Goal: Transaction & Acquisition: Book appointment/travel/reservation

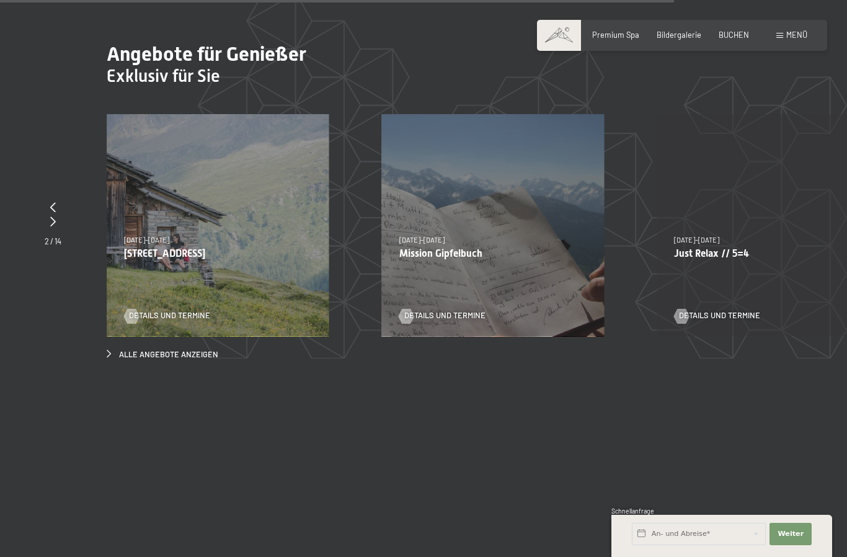
scroll to position [3756, 0]
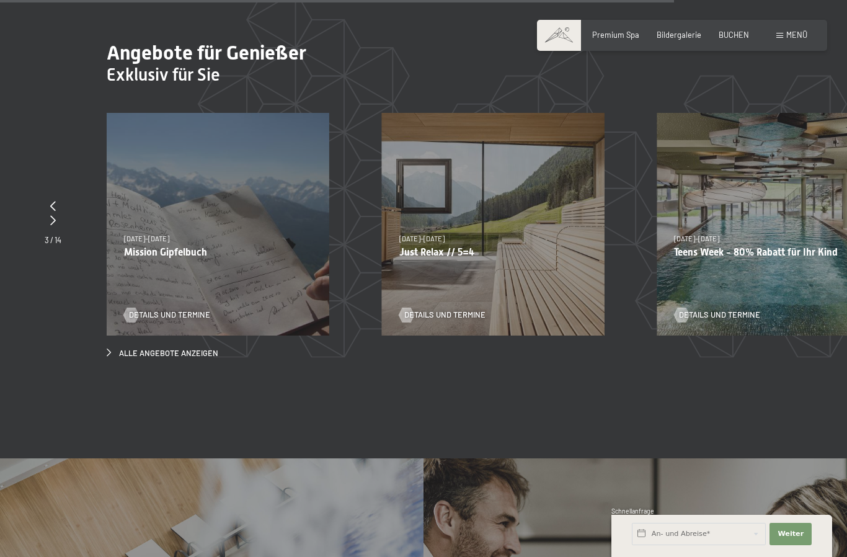
click at [190, 306] on div "Details und Termine" at bounding box center [214, 307] width 180 height 26
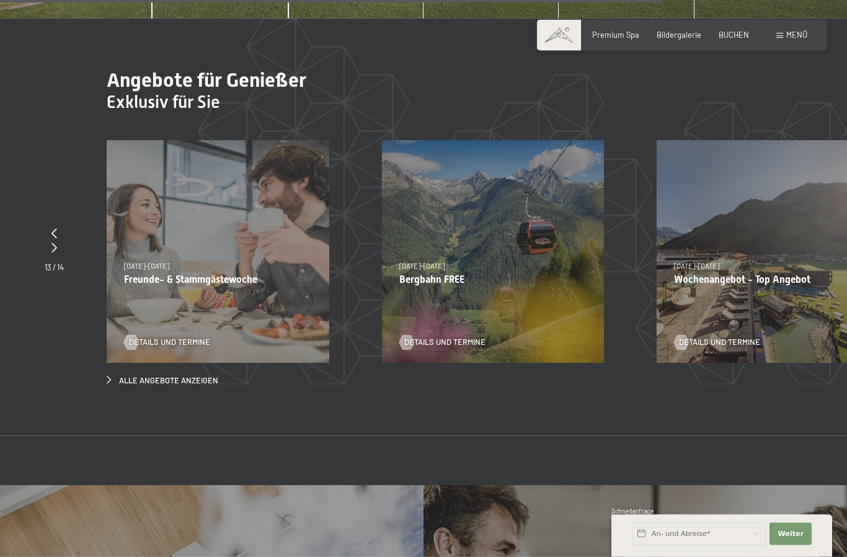
scroll to position [3729, 0]
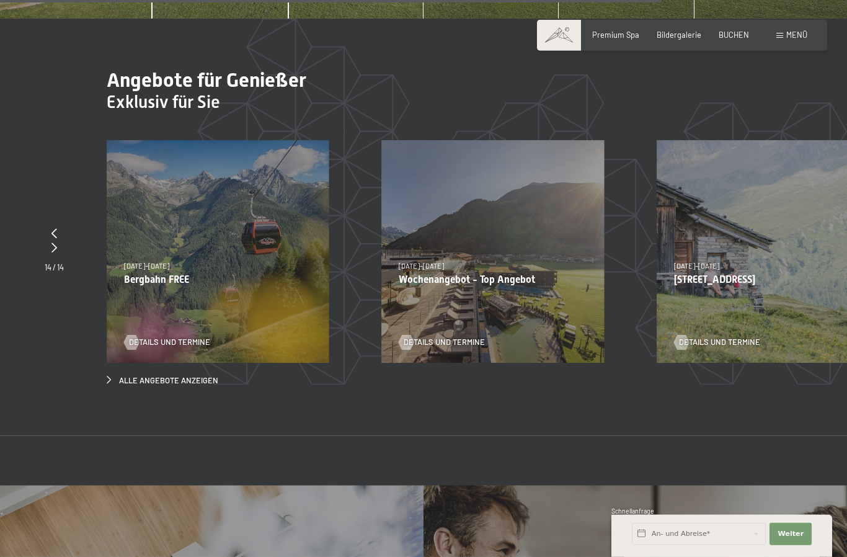
click at [430, 285] on p "Wochenangebot - Top Angebot" at bounding box center [493, 279] width 188 height 12
click at [425, 283] on p "Wochenangebot - Top Angebot" at bounding box center [493, 279] width 188 height 12
click at [448, 280] on div "31.08.2025–12.04.2026 14.05.–21.06.2026 27.06.2026–01.02.2027 31.08.2025–12.04.…" at bounding box center [492, 251] width 223 height 223
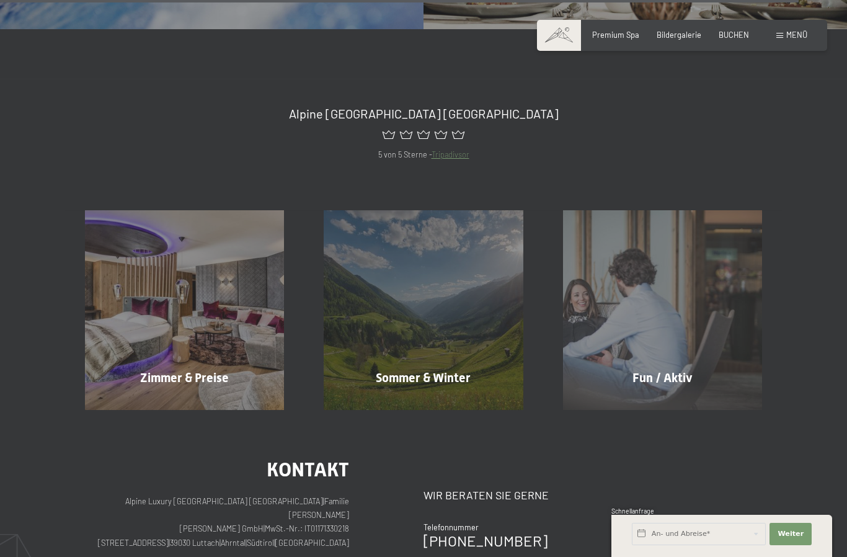
scroll to position [4502, 0]
click at [178, 399] on span "Mehr erfahren" at bounding box center [186, 404] width 61 height 11
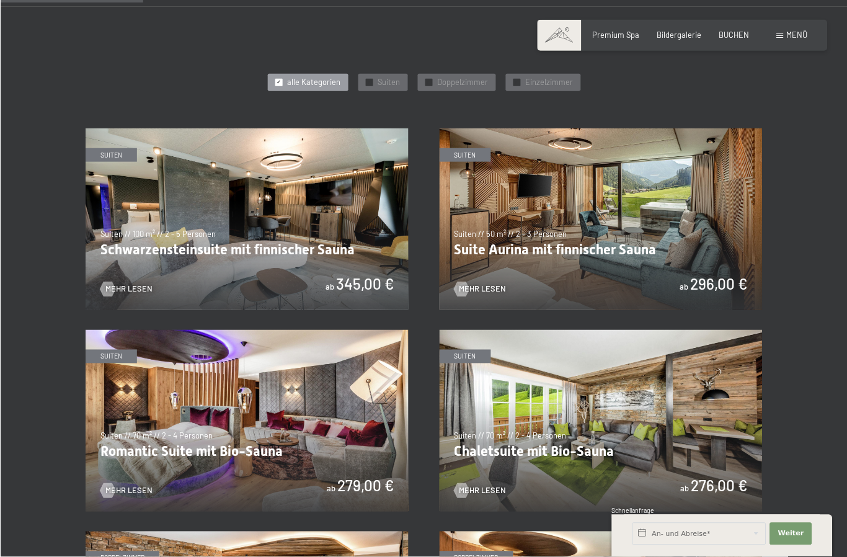
scroll to position [771, -2]
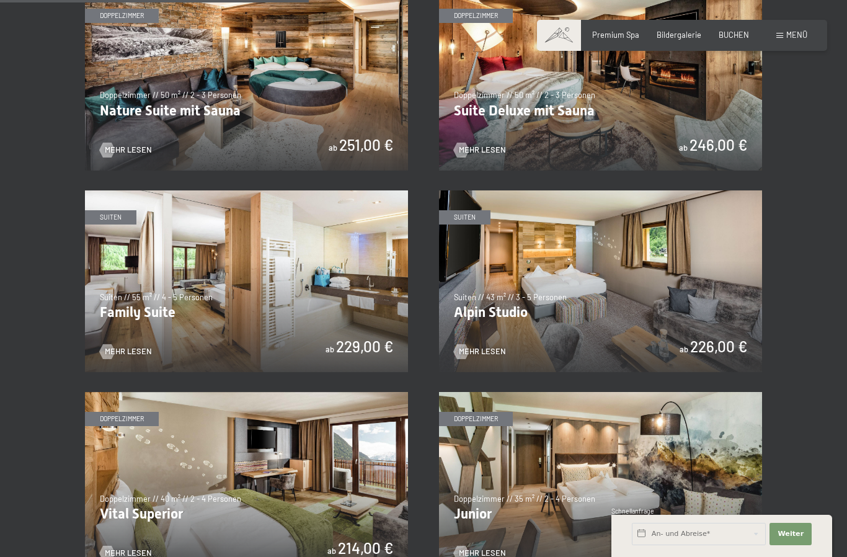
click at [815, 349] on section "✓ alle Kategorien ✓ Suiten ✓ Doppelzimmer ✓ Einzelzimmer alle Kategorien alle K…" at bounding box center [423, 245] width 847 height 1562
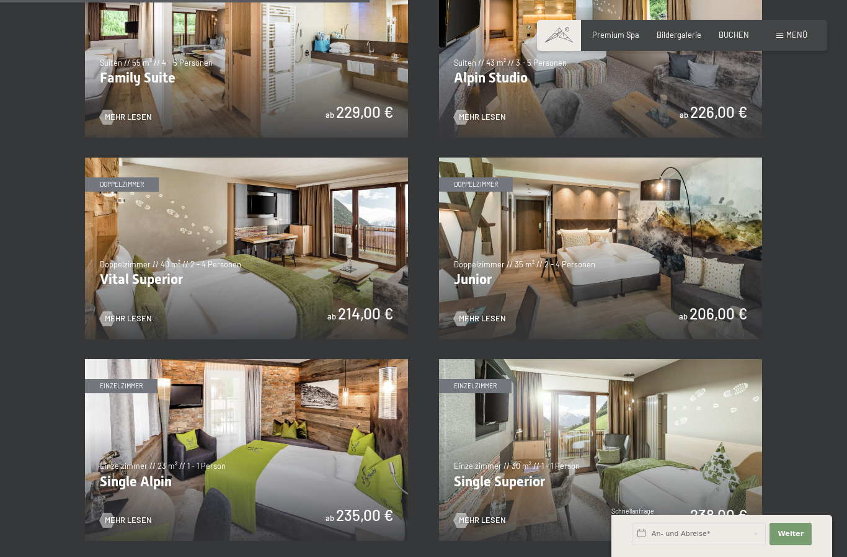
scroll to position [1308, 0]
click at [704, 265] on img at bounding box center [600, 249] width 323 height 182
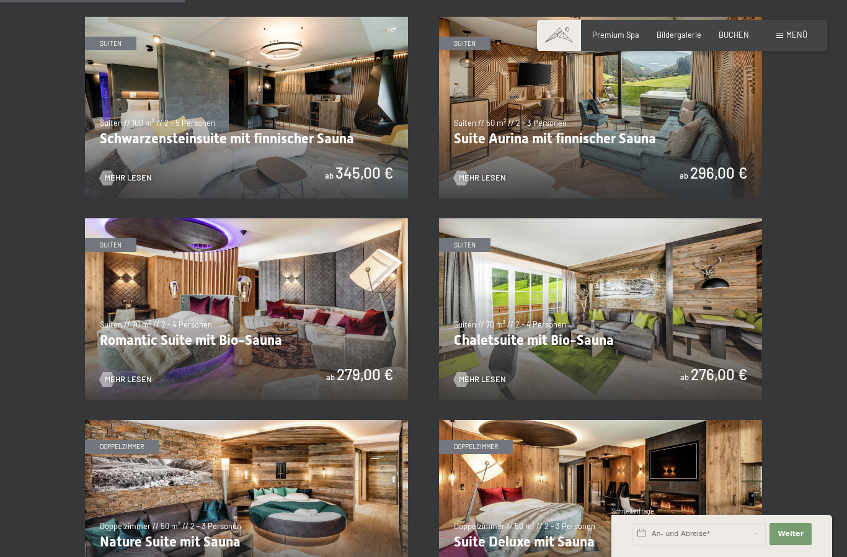
scroll to position [644, 0]
click at [525, 298] on img at bounding box center [600, 309] width 323 height 182
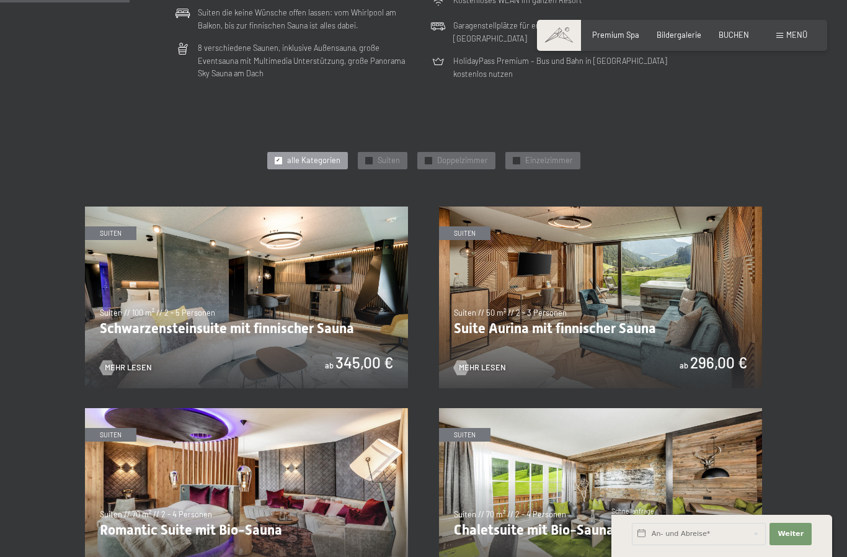
scroll to position [456, 0]
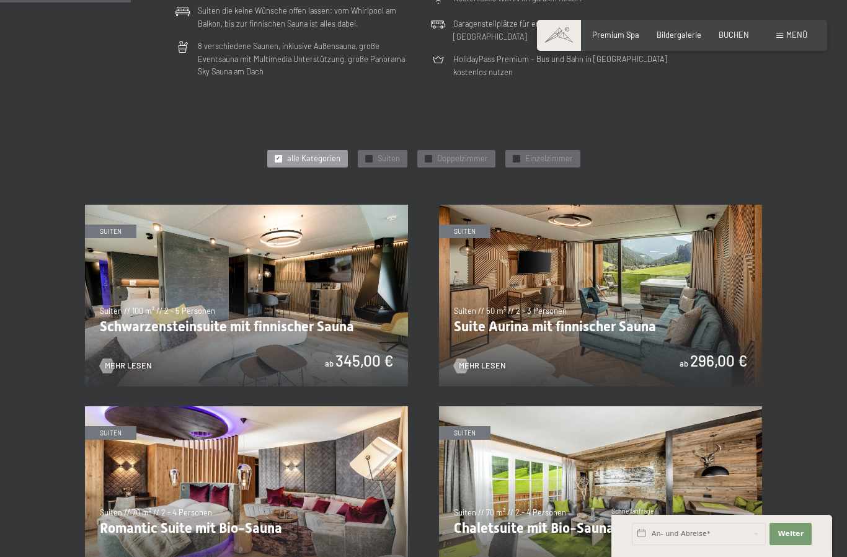
click at [164, 278] on img at bounding box center [246, 296] width 323 height 182
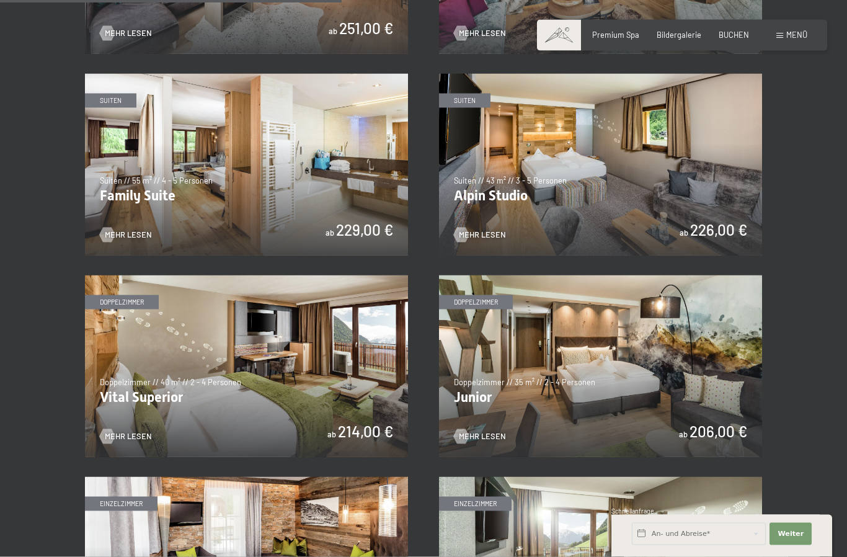
scroll to position [1191, 0]
click at [177, 368] on img at bounding box center [246, 366] width 323 height 182
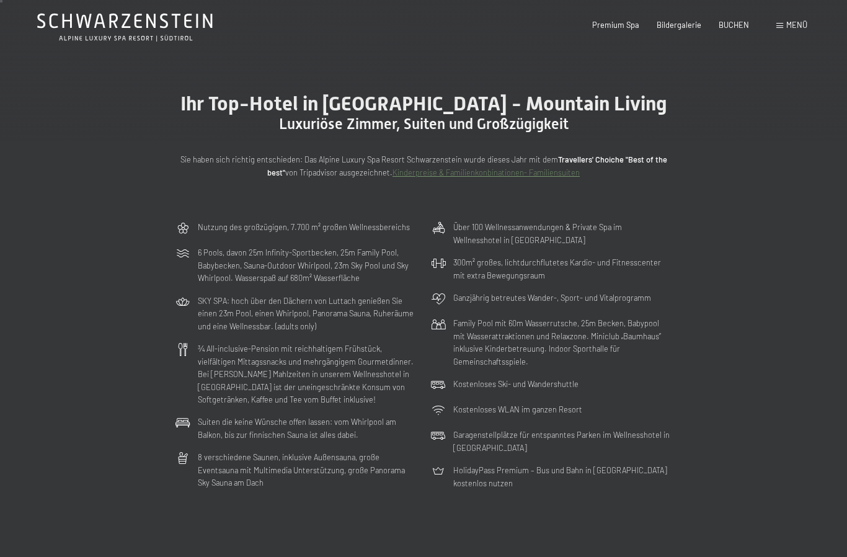
scroll to position [0, 0]
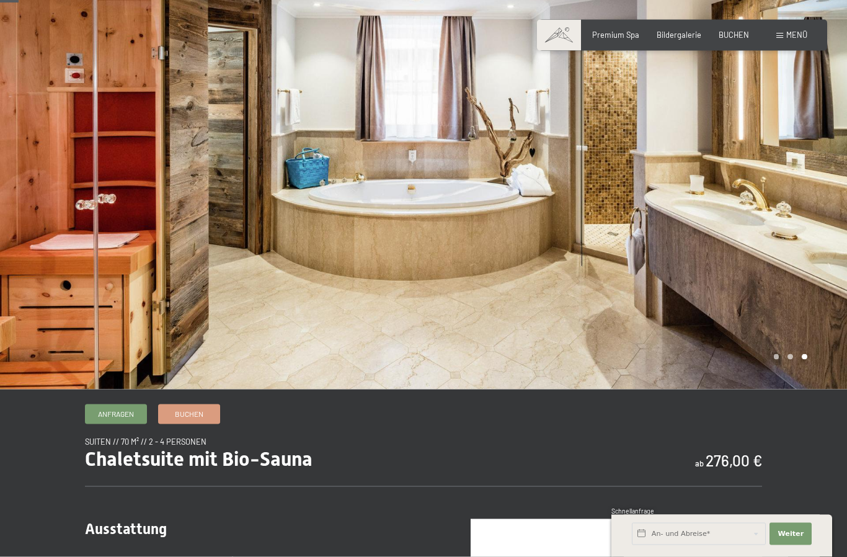
scroll to position [29, 0]
click at [443, 243] on div at bounding box center [634, 180] width 423 height 418
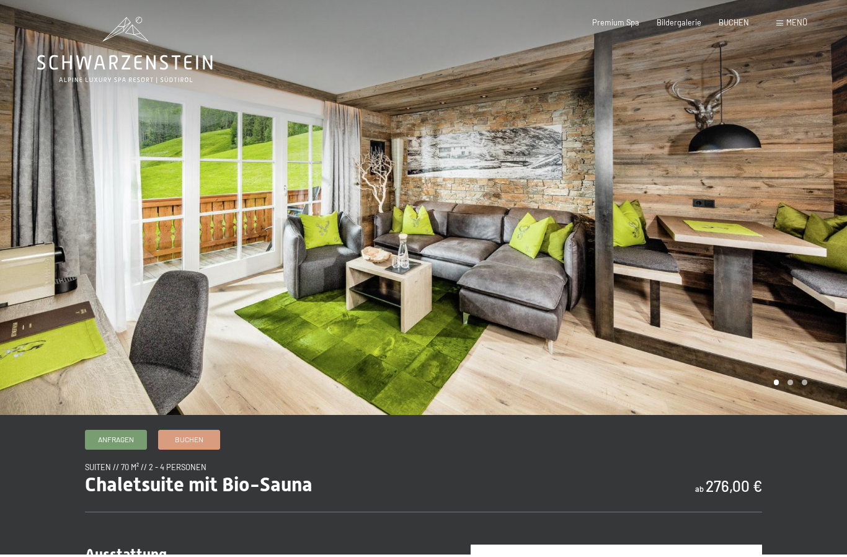
scroll to position [0, 0]
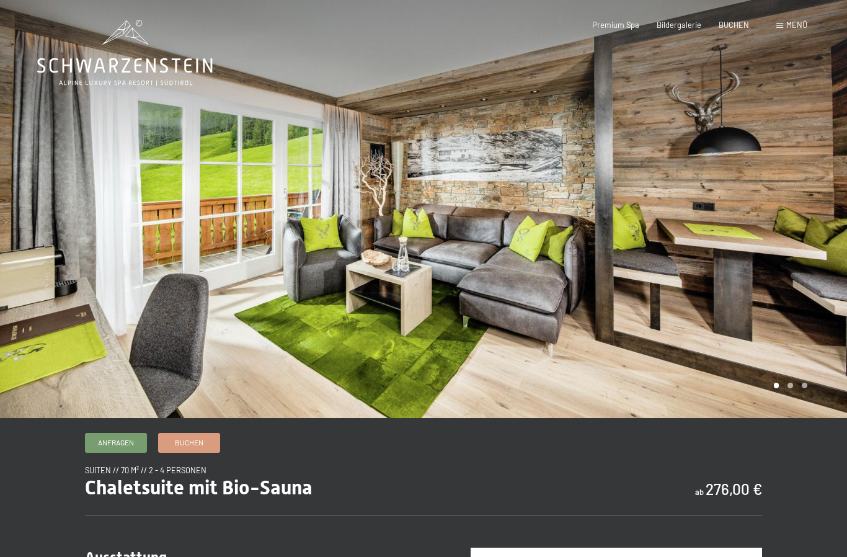
click at [792, 418] on div at bounding box center [634, 209] width 423 height 418
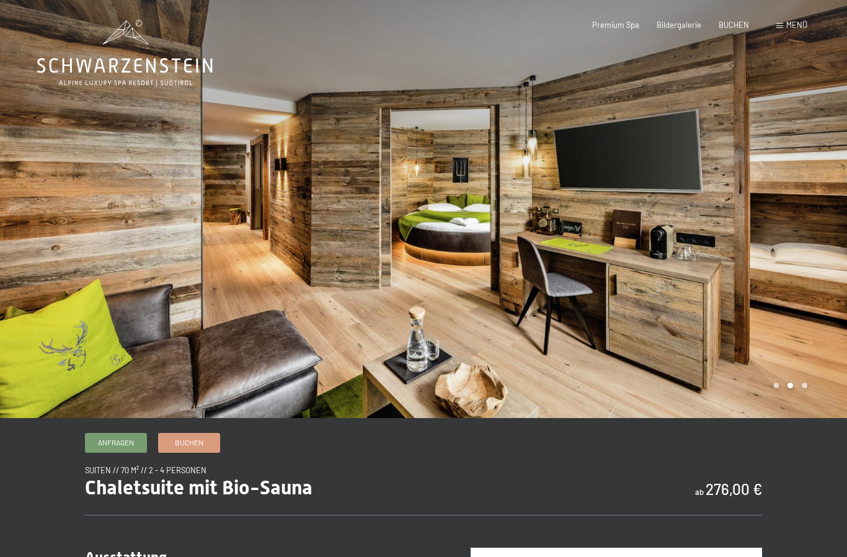
click at [430, 276] on div at bounding box center [634, 209] width 423 height 418
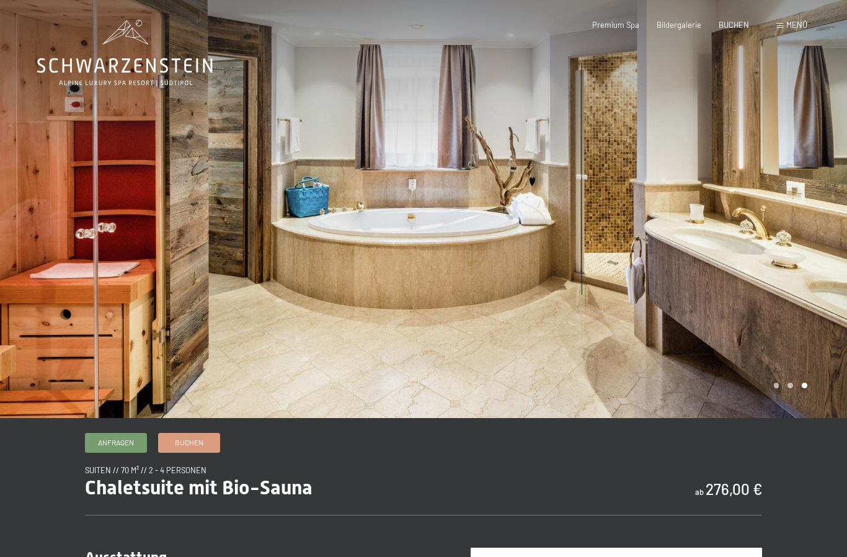
click at [443, 291] on div at bounding box center [634, 209] width 423 height 418
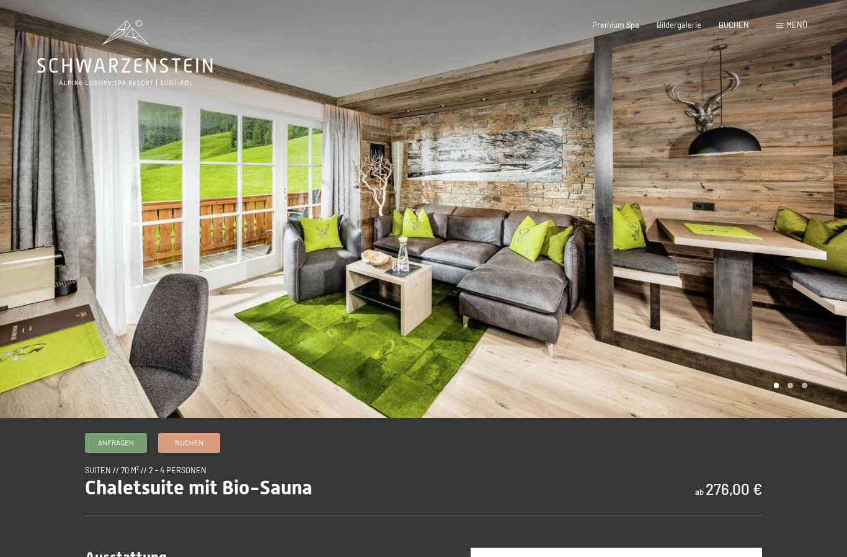
click at [400, 360] on div at bounding box center [211, 209] width 423 height 418
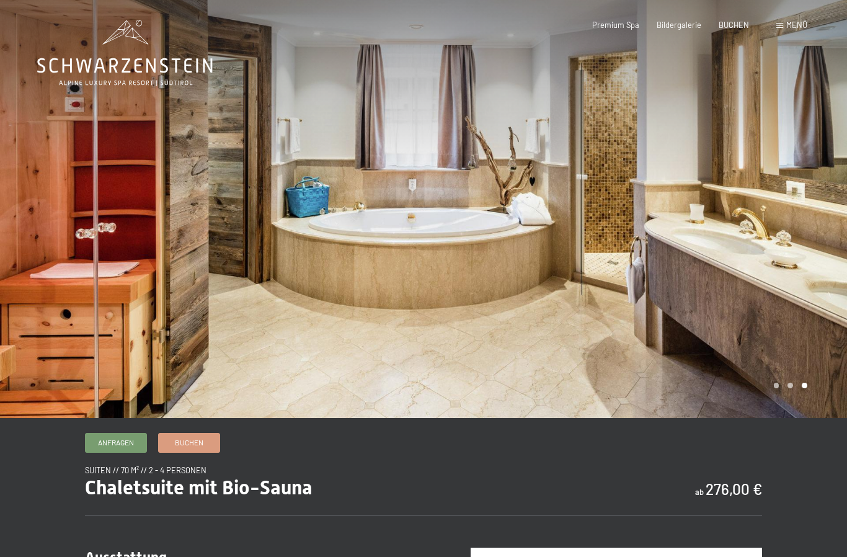
click at [648, 410] on div at bounding box center [634, 209] width 423 height 418
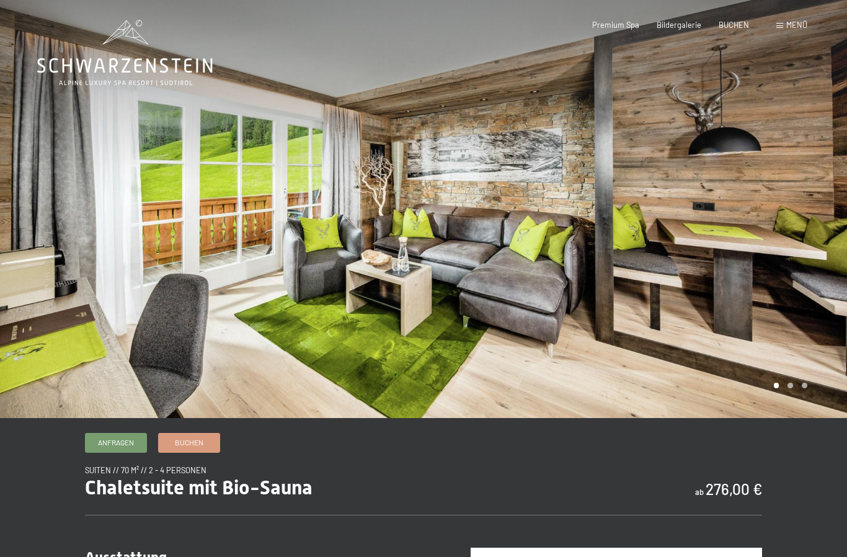
click at [711, 357] on div at bounding box center [634, 209] width 423 height 418
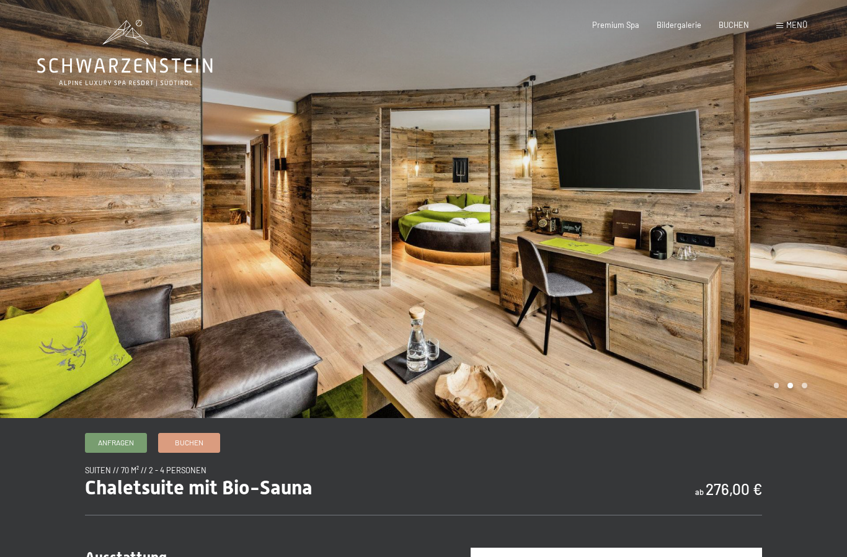
click at [728, 362] on div at bounding box center [634, 209] width 423 height 418
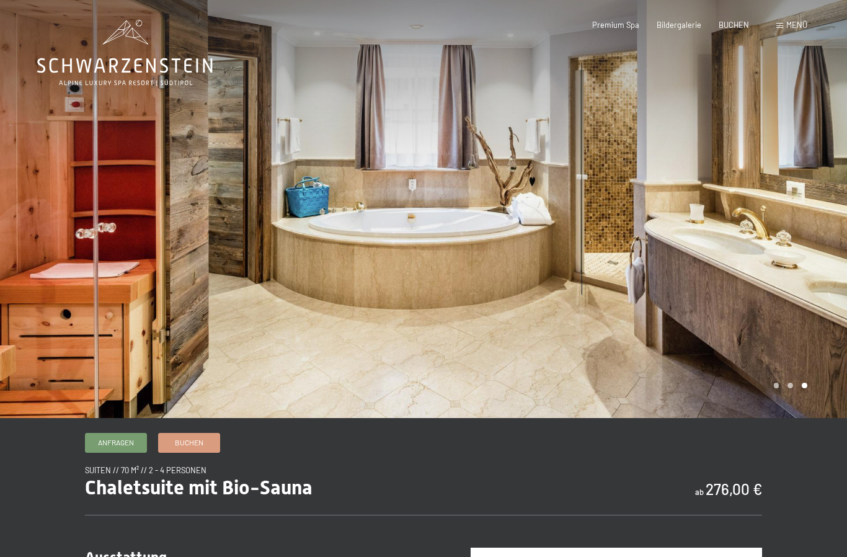
click at [724, 353] on div at bounding box center [634, 209] width 423 height 418
